Goal: Transaction & Acquisition: Purchase product/service

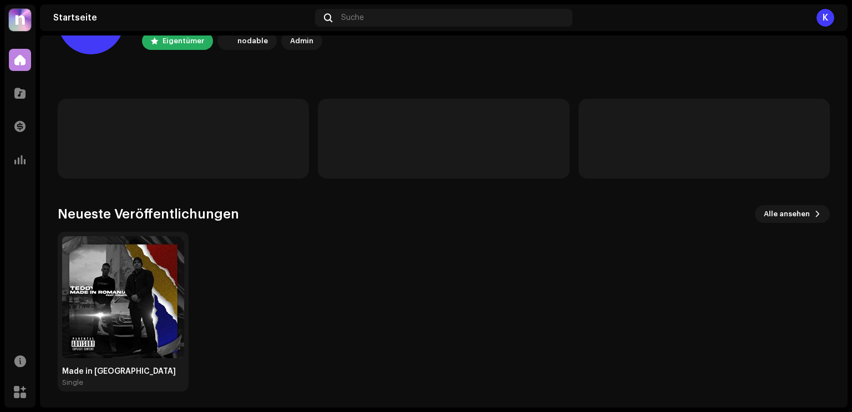
scroll to position [67, 0]
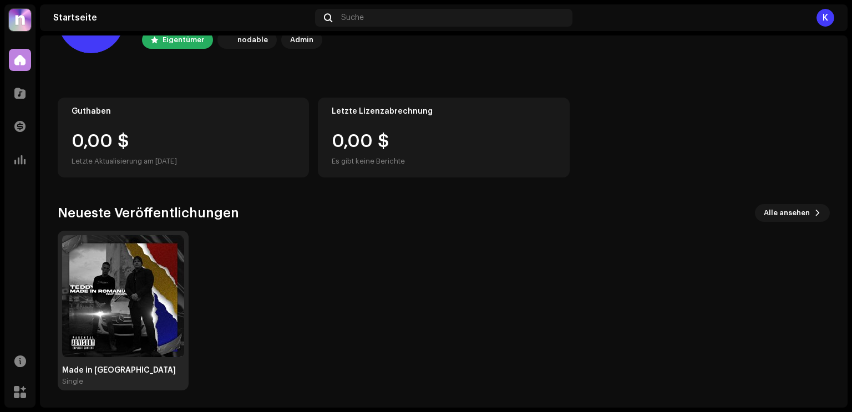
click at [149, 325] on img at bounding box center [123, 296] width 122 height 122
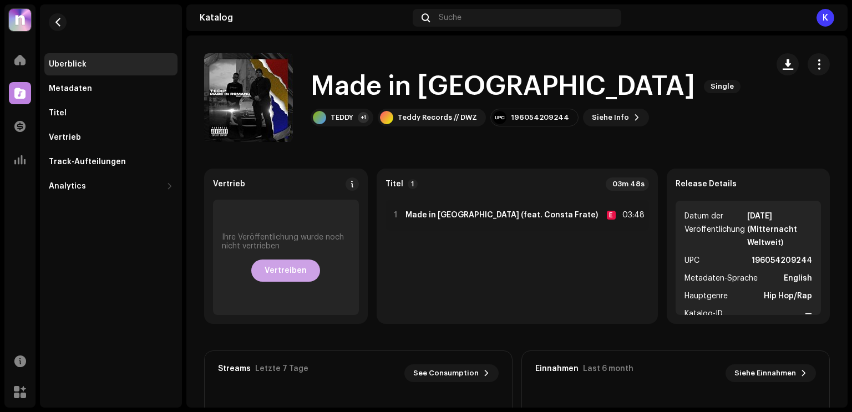
click at [307, 269] on span "Vertreiben" at bounding box center [286, 271] width 42 height 22
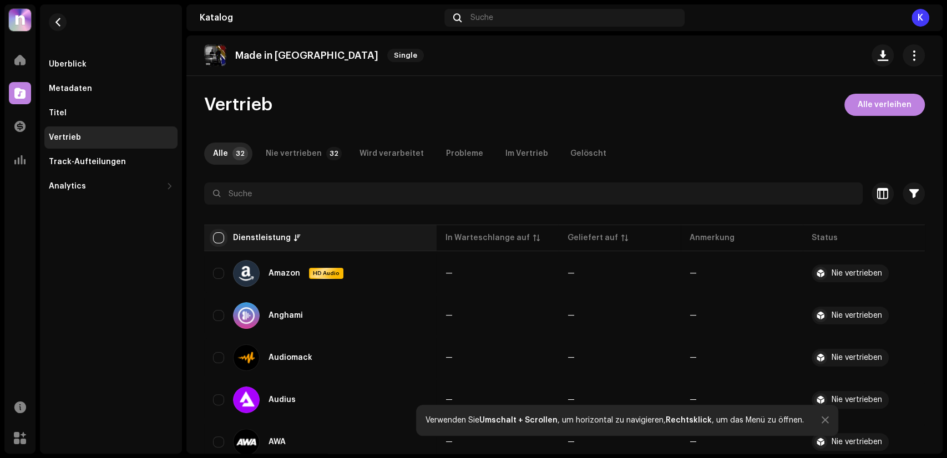
click at [220, 236] on input "checkbox" at bounding box center [218, 237] width 11 height 11
checkbox input "true"
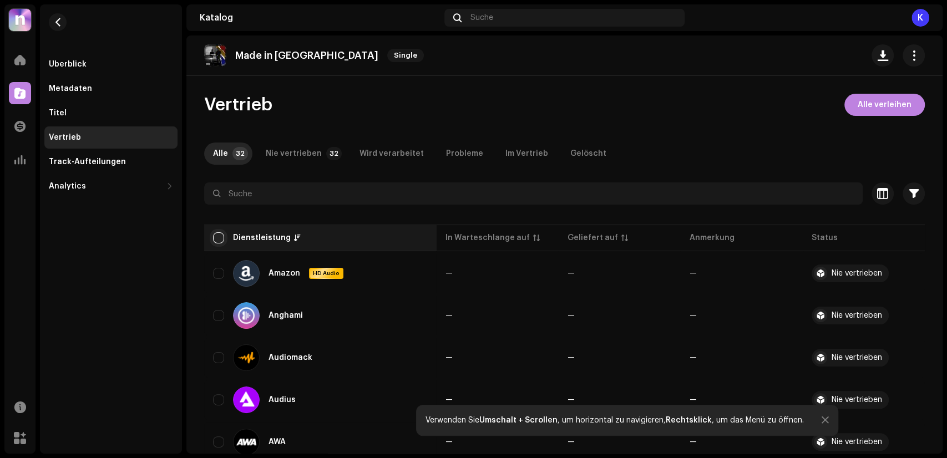
checkbox input "true"
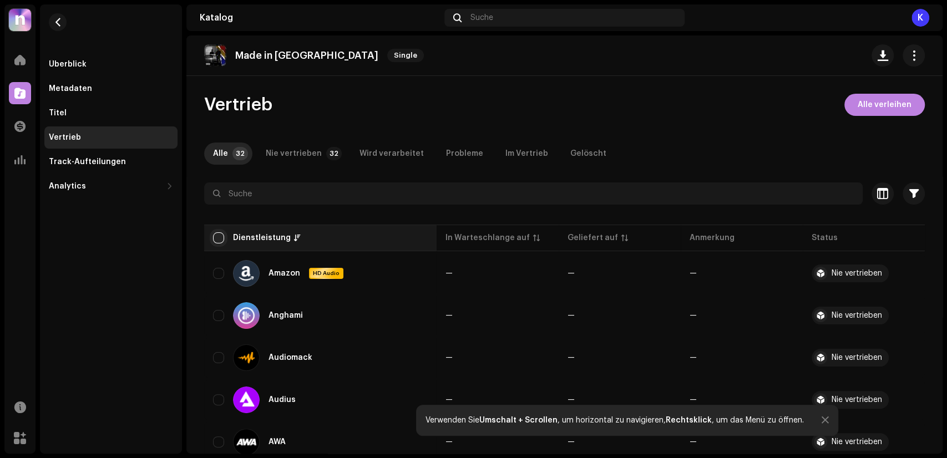
checkbox input "true"
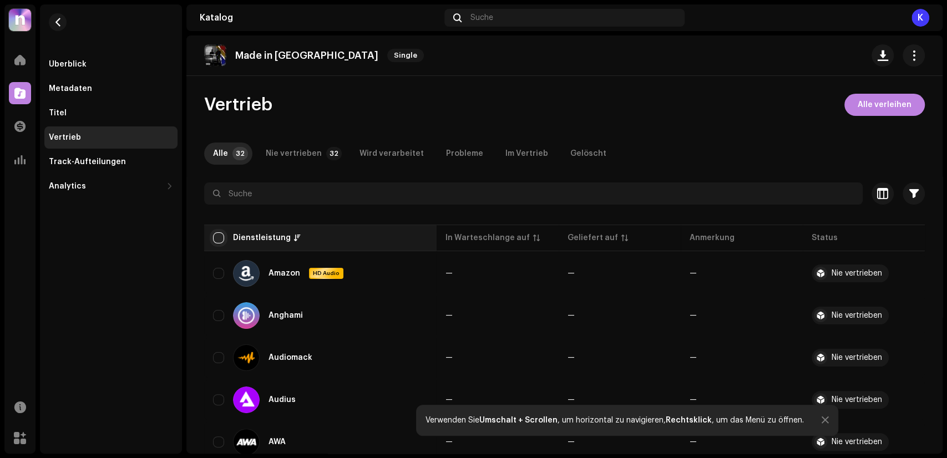
checkbox input "true"
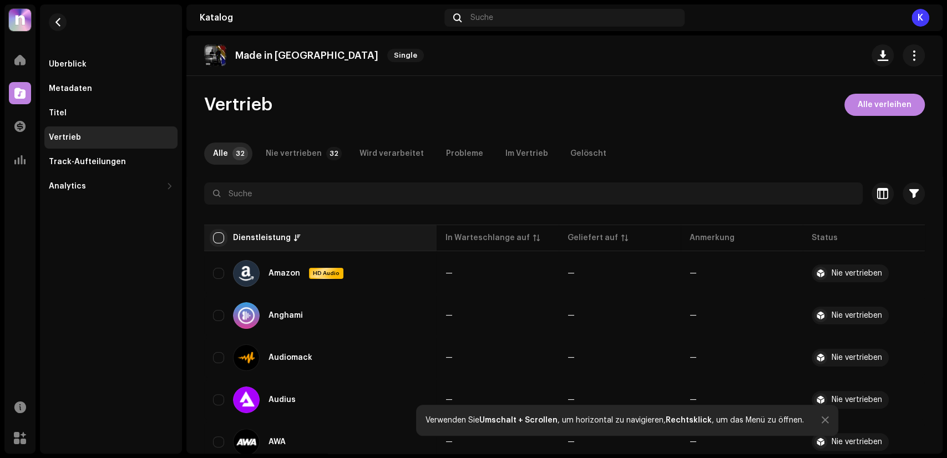
checkbox input "true"
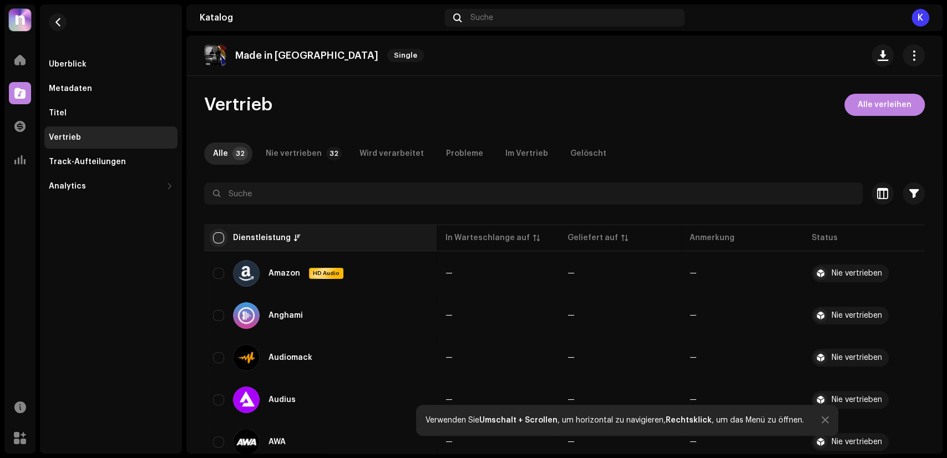
checkbox input "true"
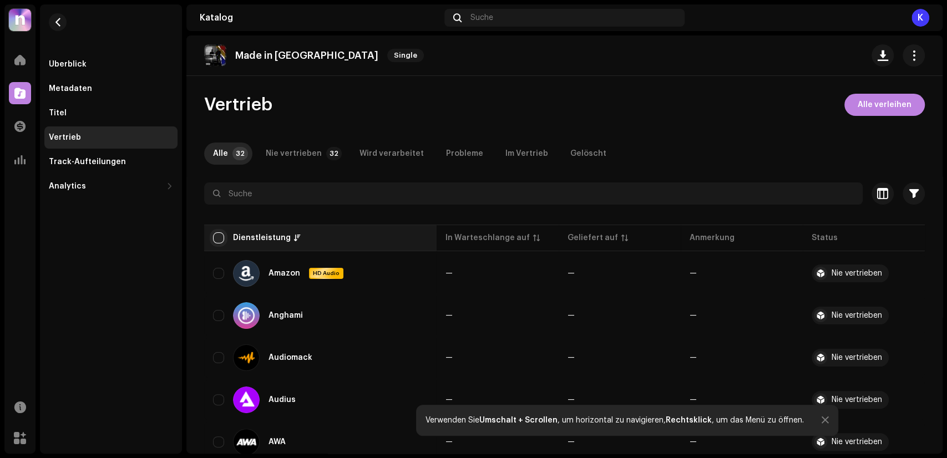
checkbox input "true"
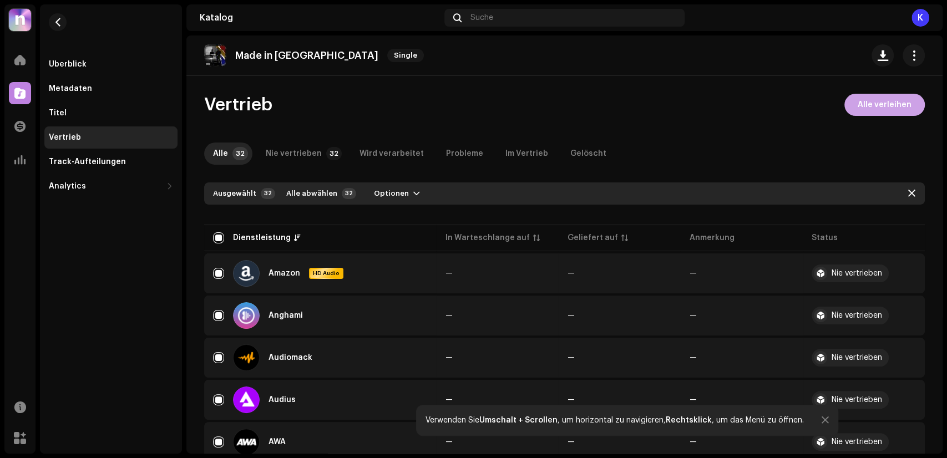
click at [852, 113] on span "Alle verleihen" at bounding box center [885, 105] width 54 height 22
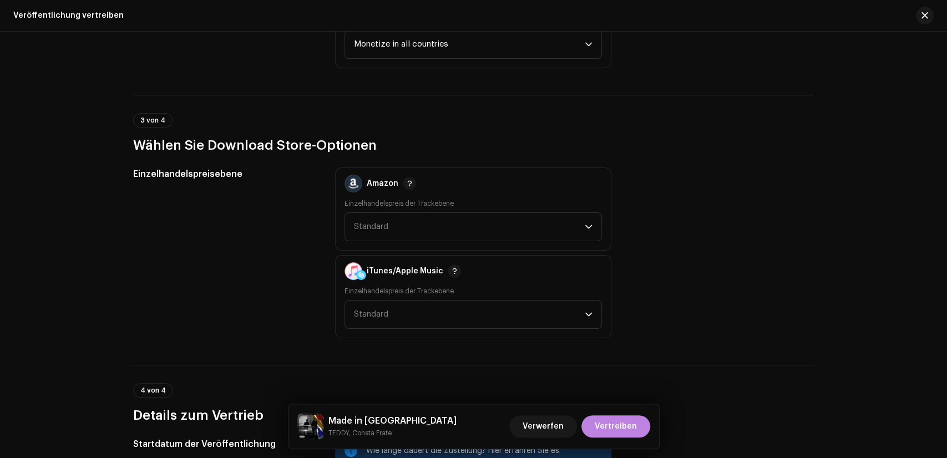
scroll to position [1602, 0]
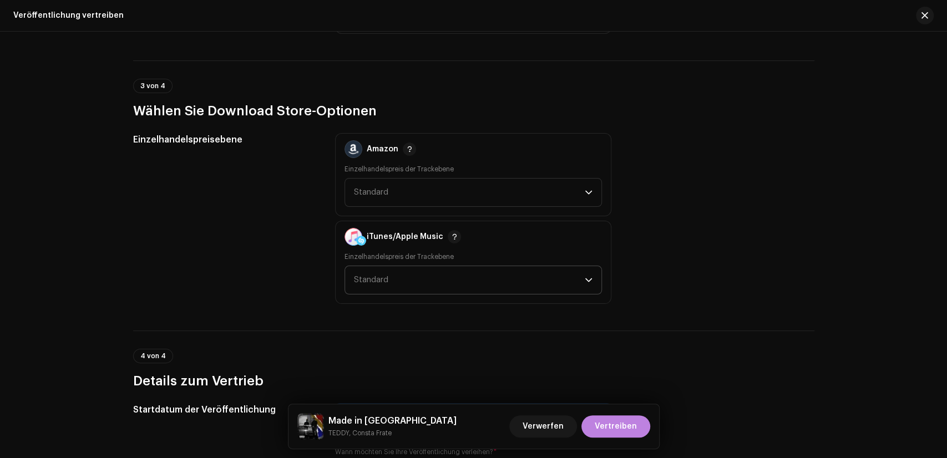
click at [518, 266] on span "Standard" at bounding box center [469, 280] width 231 height 28
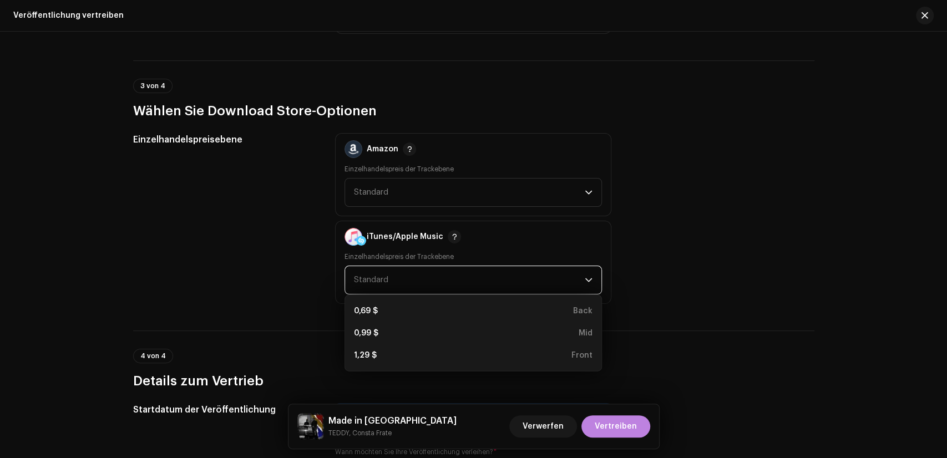
click at [518, 266] on span "Standard" at bounding box center [469, 280] width 231 height 28
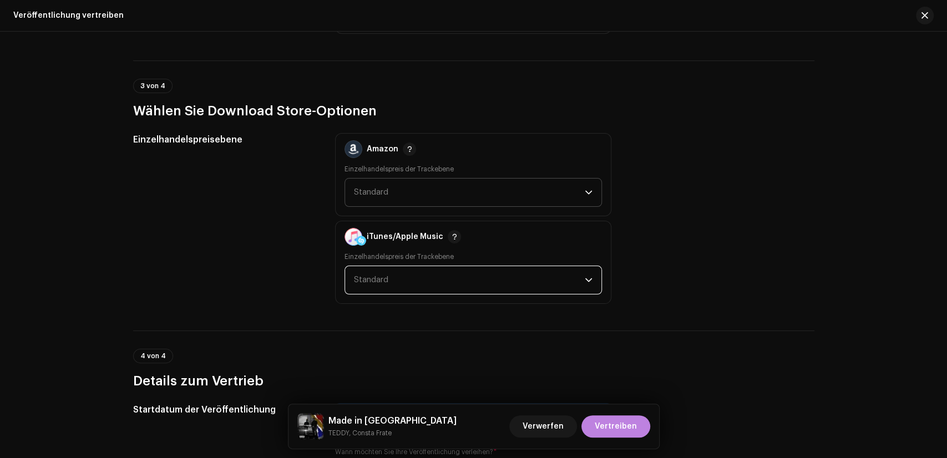
click at [460, 191] on span "Standard" at bounding box center [469, 193] width 231 height 28
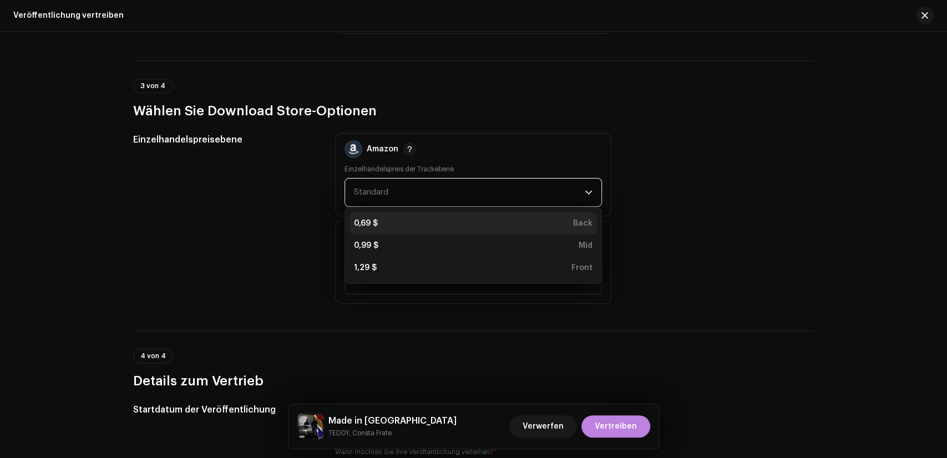
click at [437, 212] on li "0,69 $ Back" at bounding box center [473, 223] width 247 height 22
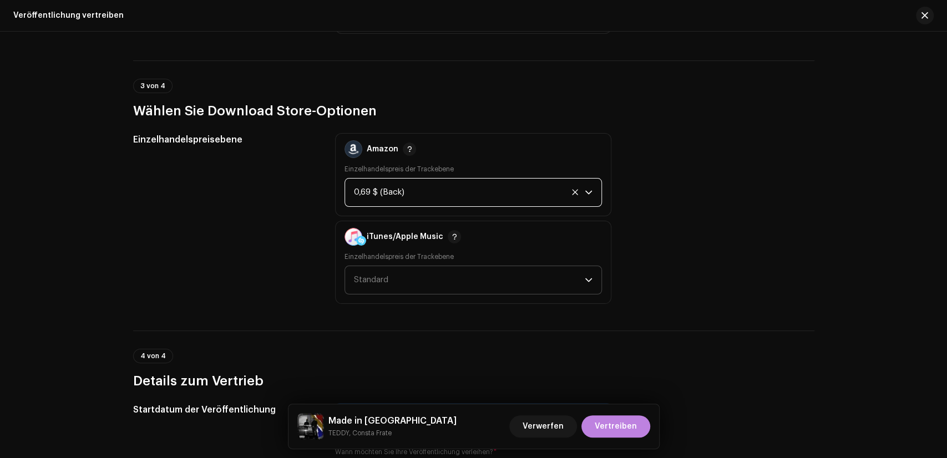
click at [422, 268] on span "Standard" at bounding box center [469, 280] width 231 height 28
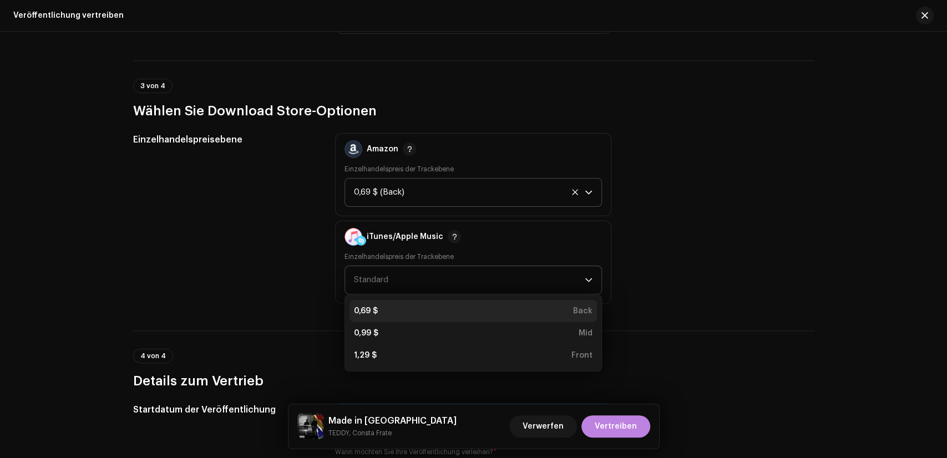
click at [416, 306] on div "0,69 $ Back" at bounding box center [473, 311] width 239 height 11
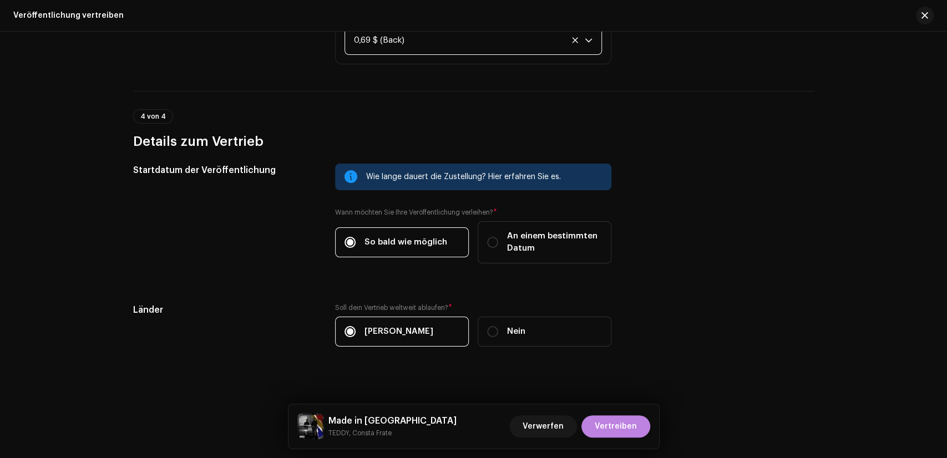
scroll to position [1842, 0]
click at [608, 412] on span "Vertreiben" at bounding box center [616, 427] width 42 height 22
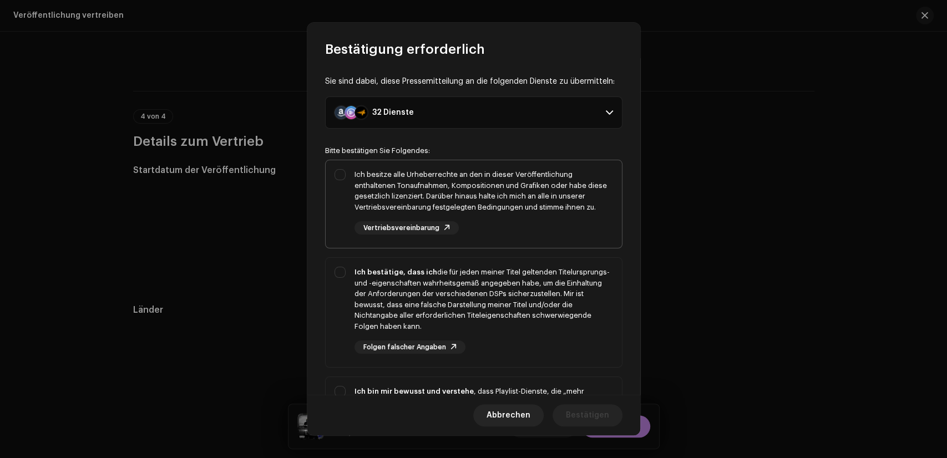
click at [336, 174] on div "Ich besitze alle Urheberrechte an den in dieser Veröffentlichung enthaltenen To…" at bounding box center [474, 201] width 296 height 83
checkbox input "true"
click at [348, 274] on div "Ich bestätige, dass ich die für jeden meiner Titel geltenden Titelursprungs- un…" at bounding box center [474, 310] width 296 height 105
checkbox input "true"
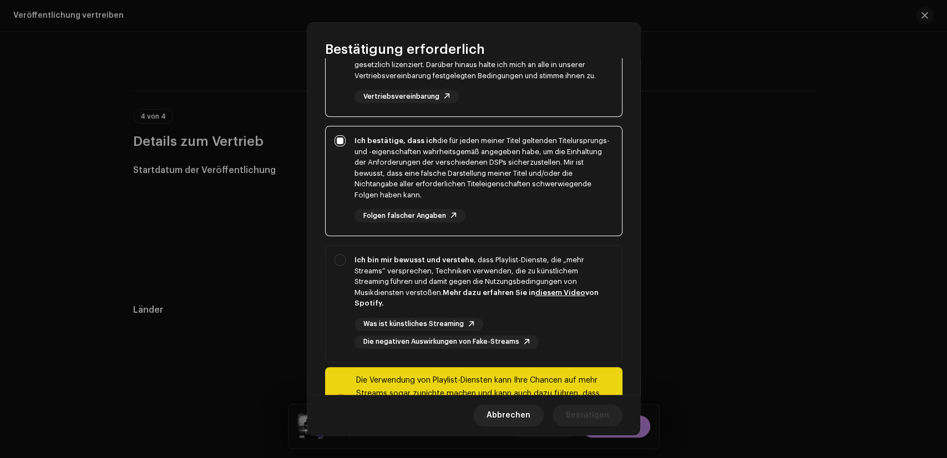
scroll to position [185, 0]
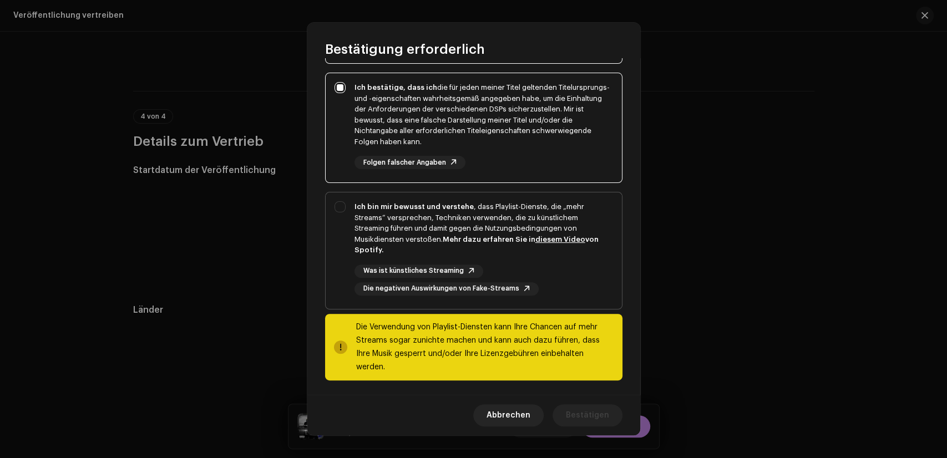
click at [340, 207] on div "Ich bin mir bewusst und verstehe , dass Playlist-Dienste, die „mehr Streams“ ve…" at bounding box center [474, 249] width 296 height 112
checkbox input "true"
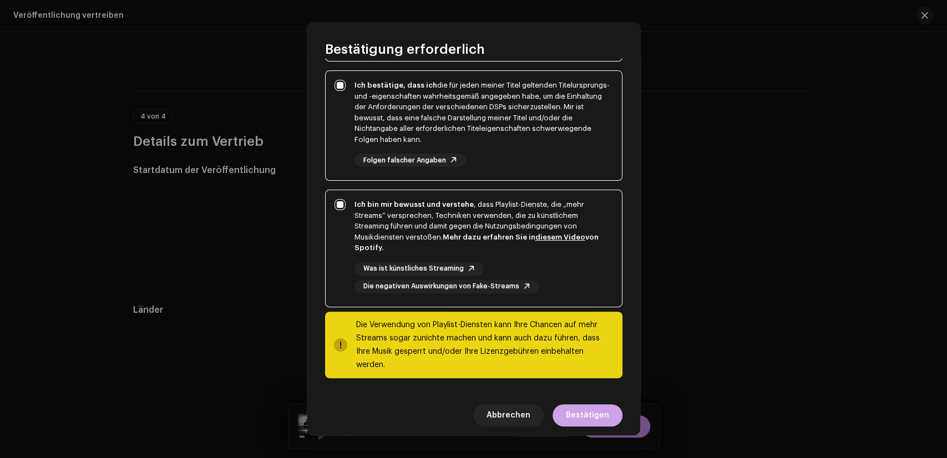
click at [579, 407] on span "Bestätigen" at bounding box center [587, 415] width 43 height 22
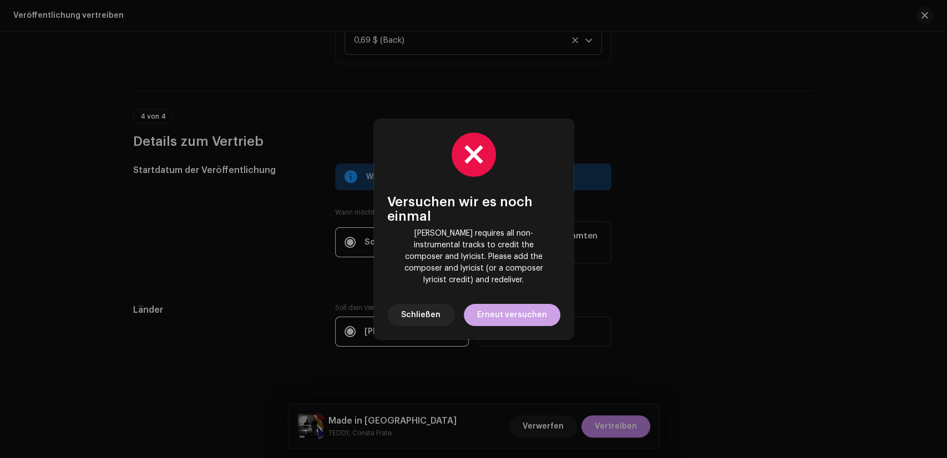
click at [517, 306] on span "Erneut versuchen" at bounding box center [512, 315] width 70 height 22
click at [423, 310] on span "Schließen" at bounding box center [420, 315] width 39 height 22
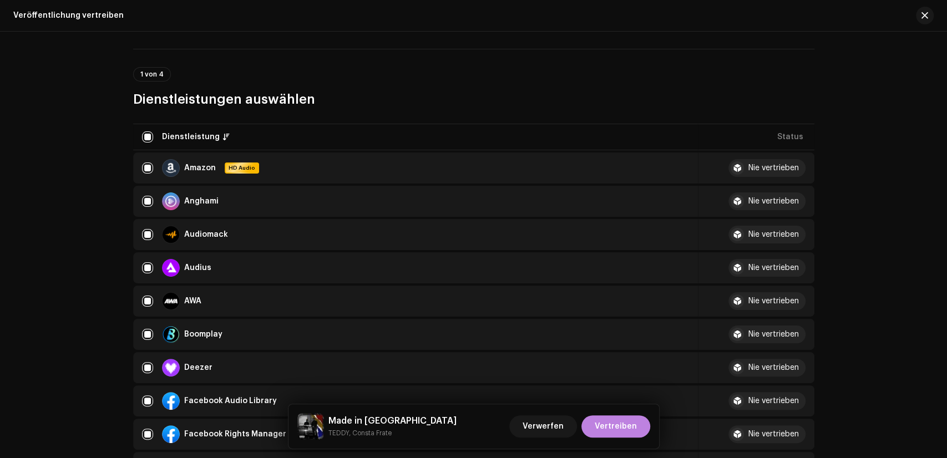
scroll to position [0, 0]
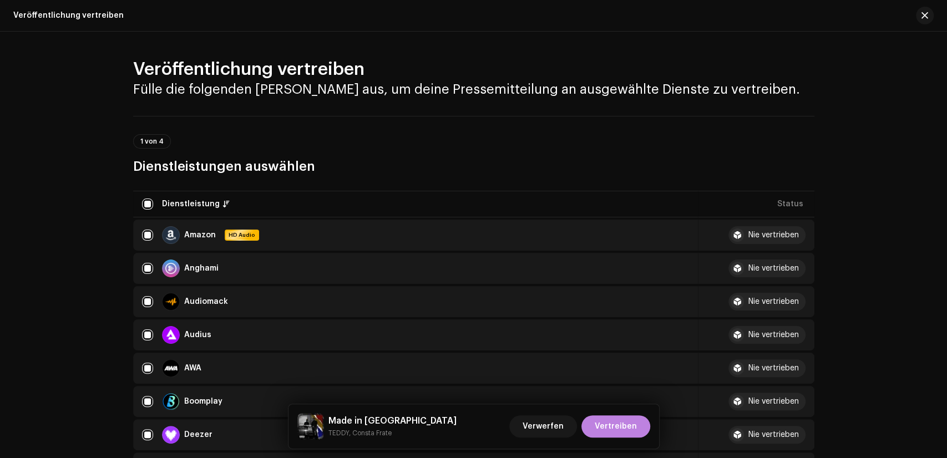
click at [852, 24] on div "Veröffentlichung vertreiben" at bounding box center [473, 16] width 947 height 32
click at [852, 17] on span "button" at bounding box center [925, 15] width 7 height 9
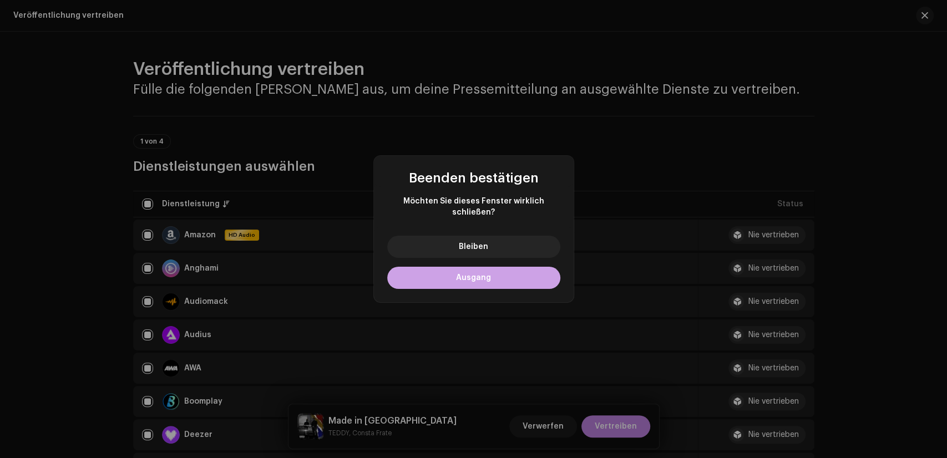
click at [488, 274] on span "Ausgang" at bounding box center [473, 278] width 35 height 8
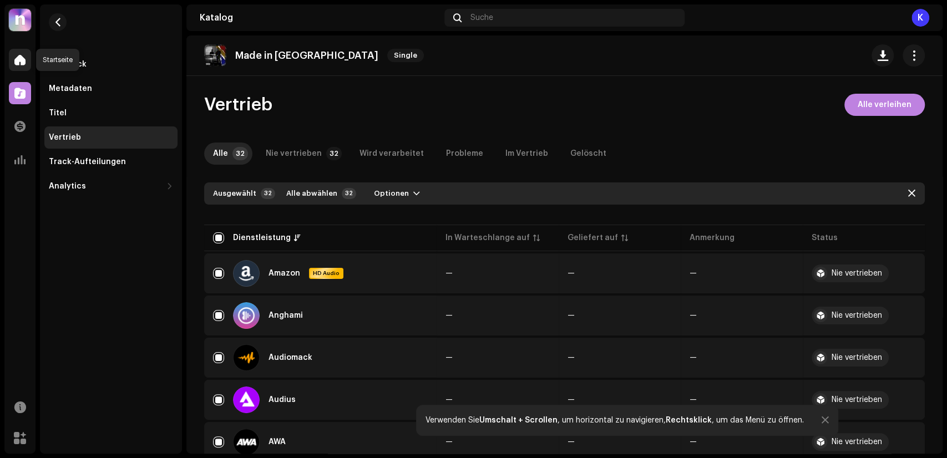
click at [21, 51] on div at bounding box center [20, 60] width 22 height 22
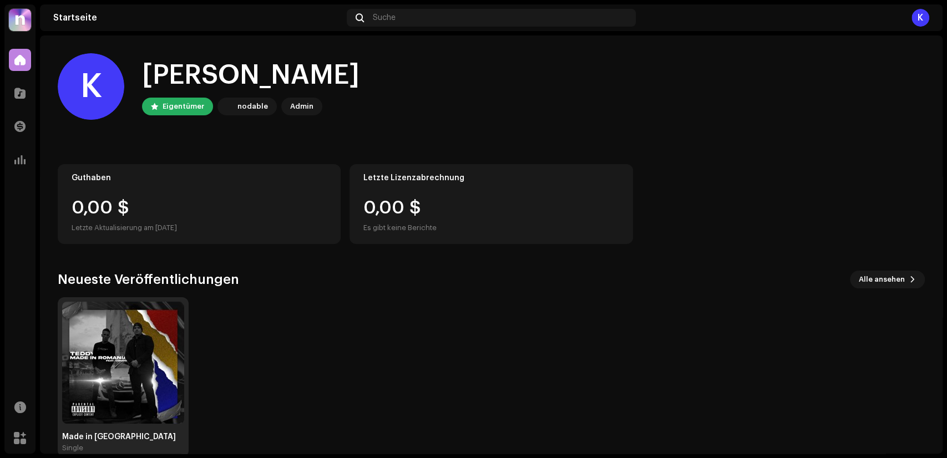
click at [151, 372] on img at bounding box center [123, 363] width 122 height 122
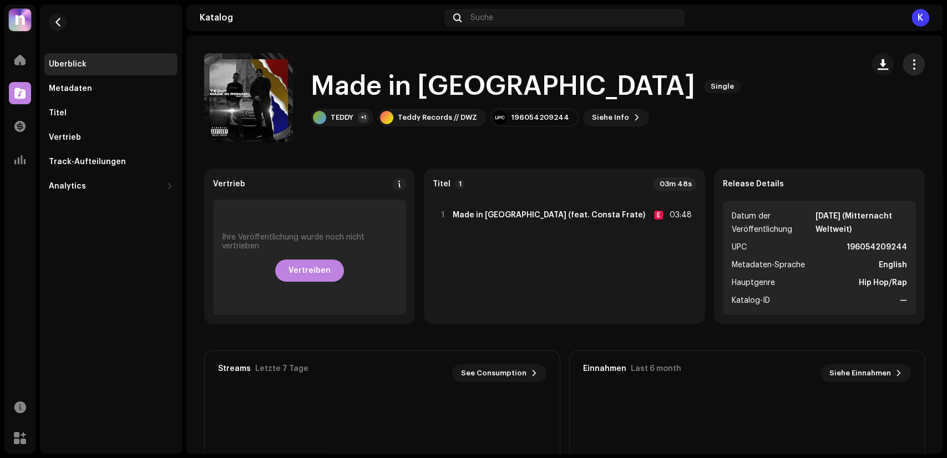
click at [852, 65] on span "button" at bounding box center [914, 64] width 11 height 9
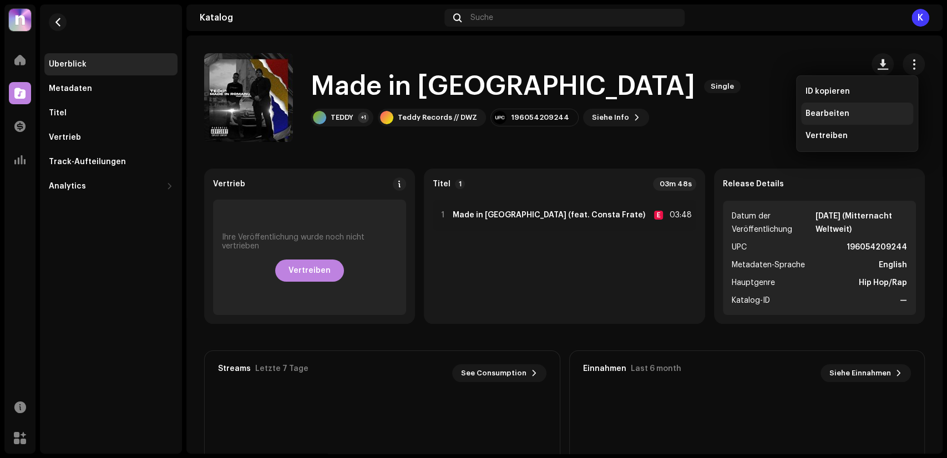
click at [852, 112] on div "Bearbeiten" at bounding box center [857, 113] width 103 height 9
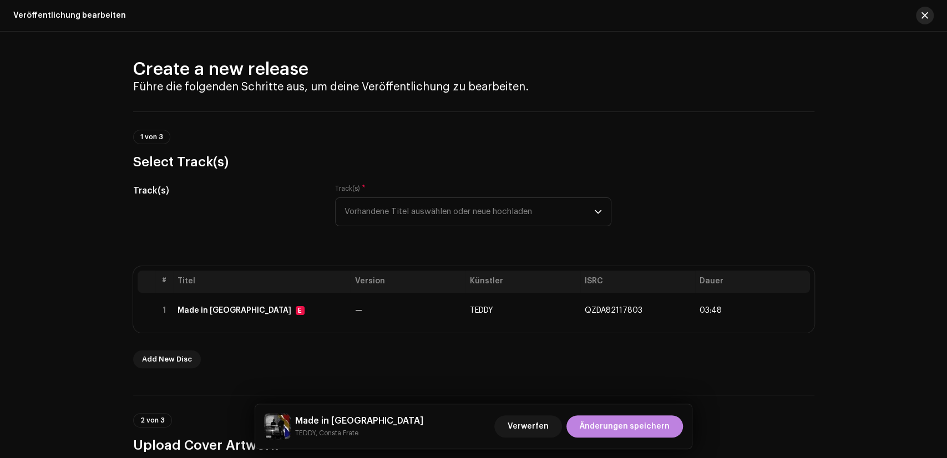
click at [852, 14] on button "button" at bounding box center [925, 16] width 18 height 18
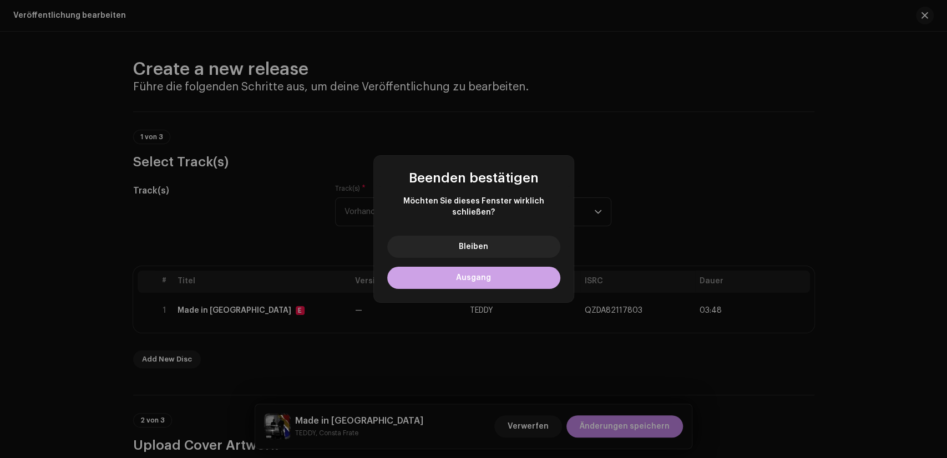
click at [518, 270] on button "Ausgang" at bounding box center [473, 278] width 173 height 22
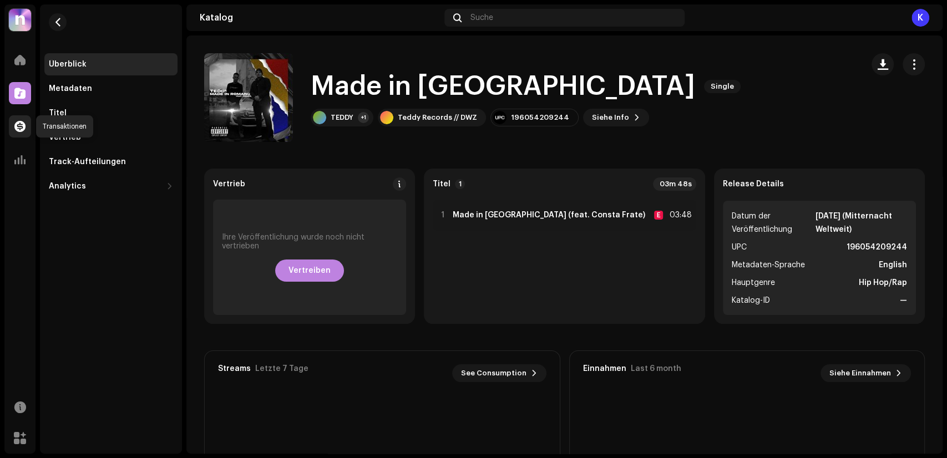
click at [29, 124] on div at bounding box center [20, 126] width 22 height 22
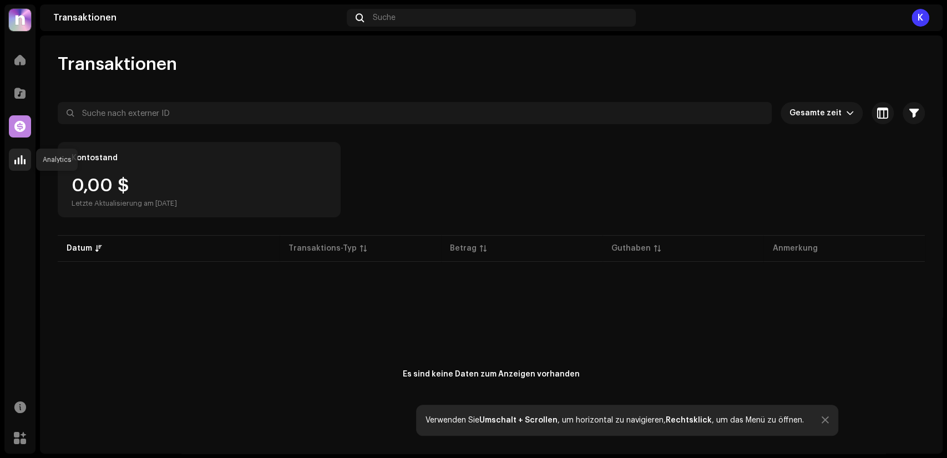
click at [18, 159] on span at bounding box center [19, 159] width 11 height 9
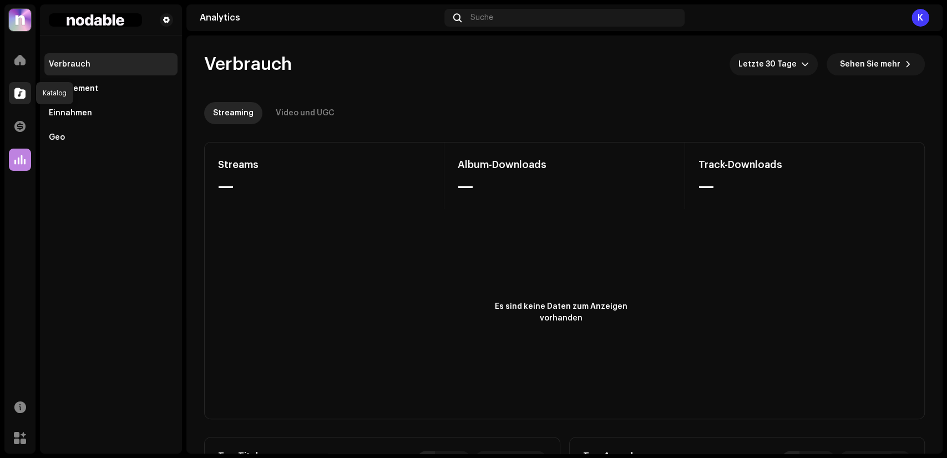
click at [22, 97] on span at bounding box center [19, 93] width 11 height 9
